Goal: Information Seeking & Learning: Learn about a topic

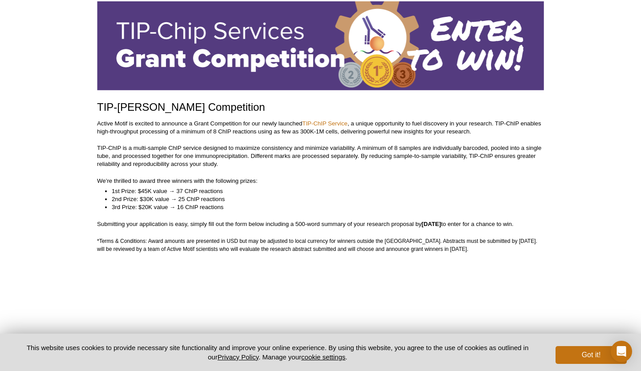
scroll to position [52, 0]
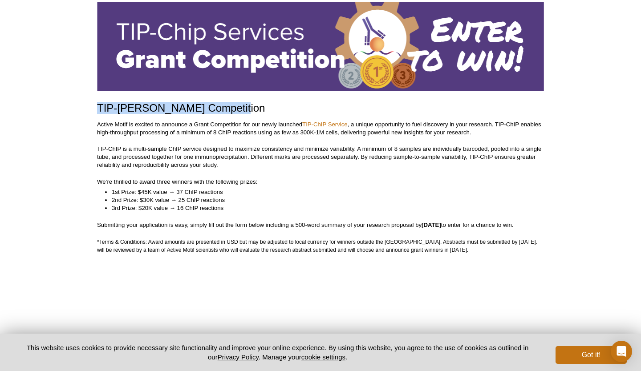
drag, startPoint x: 237, startPoint y: 108, endPoint x: 90, endPoint y: 109, distance: 146.8
copy h1 "TIP-[PERSON_NAME] Competition"
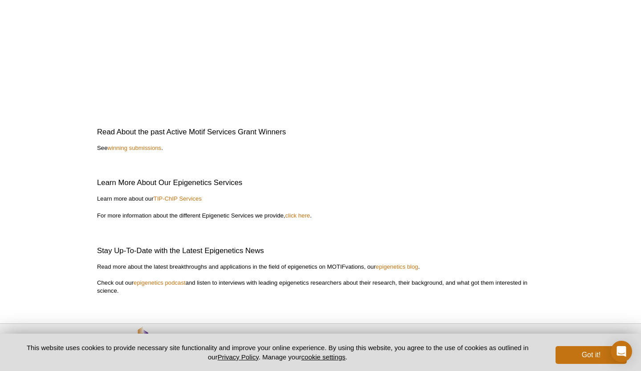
scroll to position [1987, 0]
click at [141, 145] on link "winning submissions" at bounding box center [134, 147] width 54 height 7
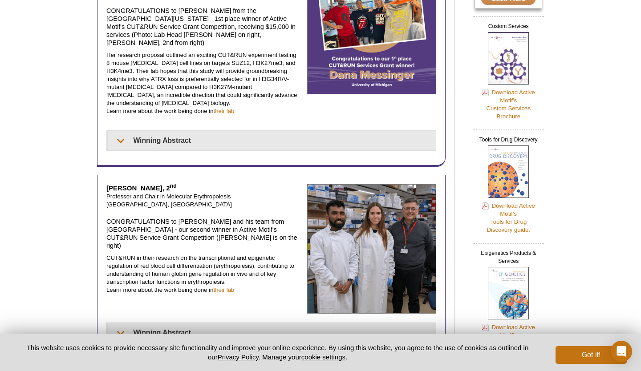
scroll to position [156, 0]
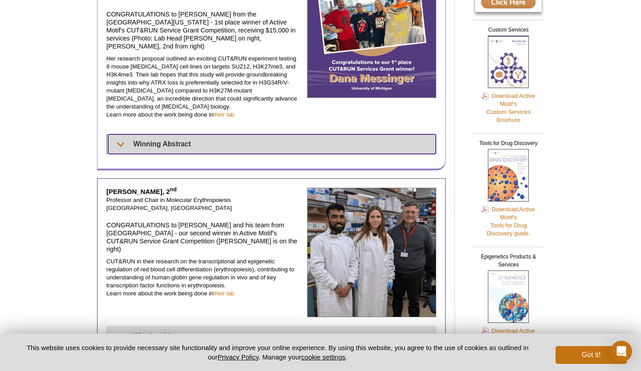
click at [164, 134] on summary "Winning Abstract" at bounding box center [271, 144] width 327 height 20
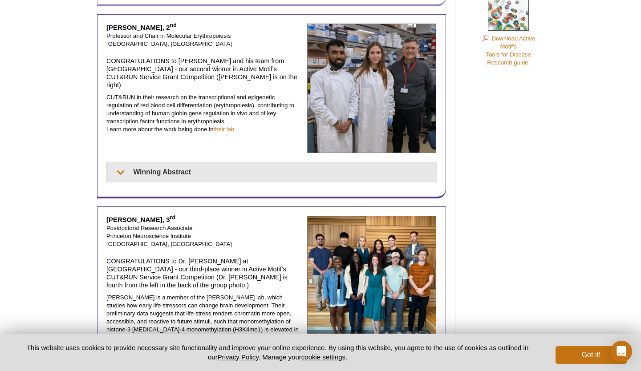
scroll to position [569, 0]
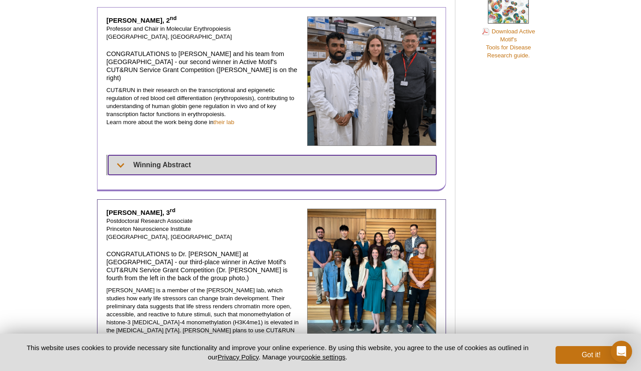
click at [184, 155] on summary "Winning Abstract" at bounding box center [272, 165] width 328 height 20
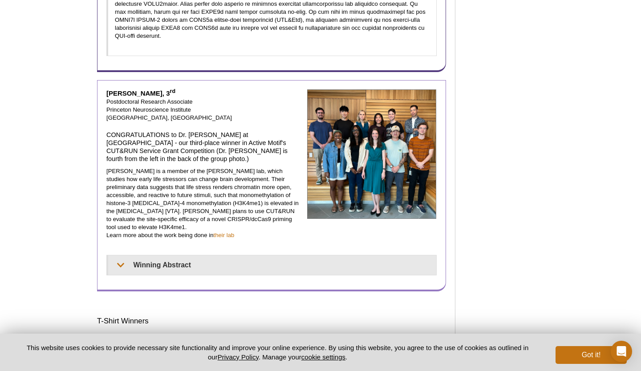
scroll to position [821, 0]
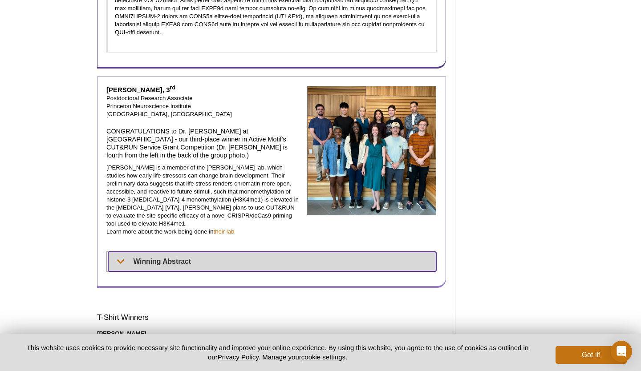
click at [166, 252] on summary "Winning Abstract" at bounding box center [272, 262] width 328 height 20
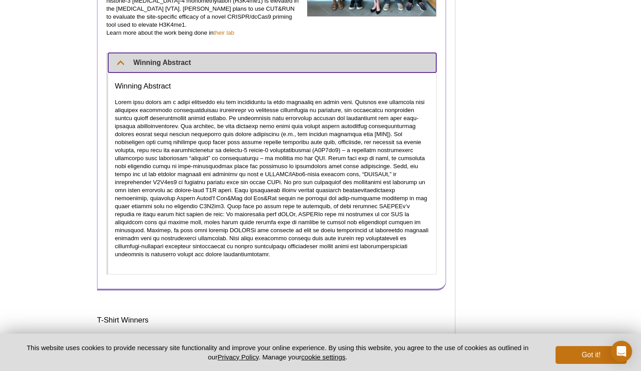
scroll to position [1022, 0]
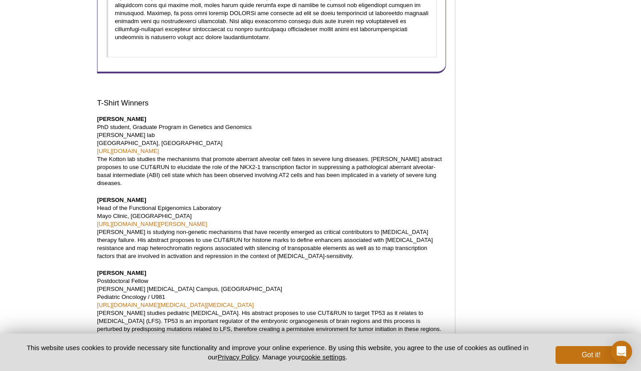
scroll to position [1237, 0]
drag, startPoint x: 96, startPoint y: 70, endPoint x: 170, endPoint y: 74, distance: 74.4
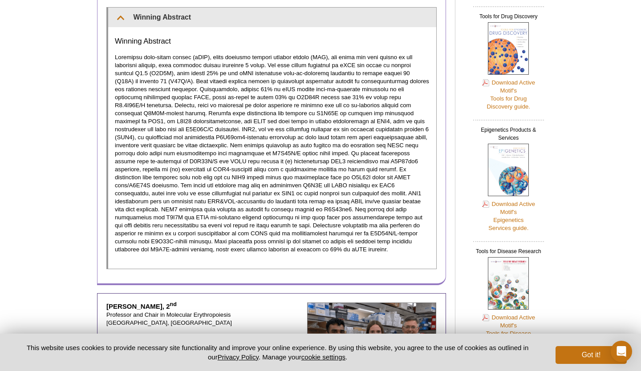
scroll to position [285, 0]
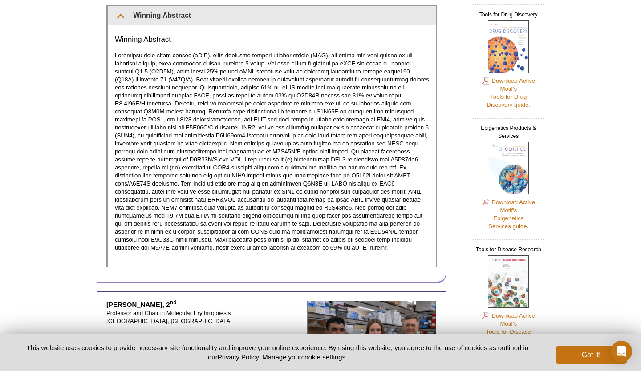
click at [120, 188] on p at bounding box center [272, 152] width 315 height 200
click at [124, 187] on p at bounding box center [272, 152] width 315 height 200
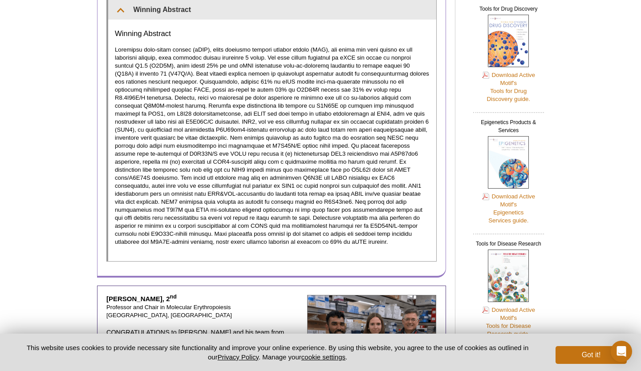
scroll to position [291, 0]
